Goal: Complete application form

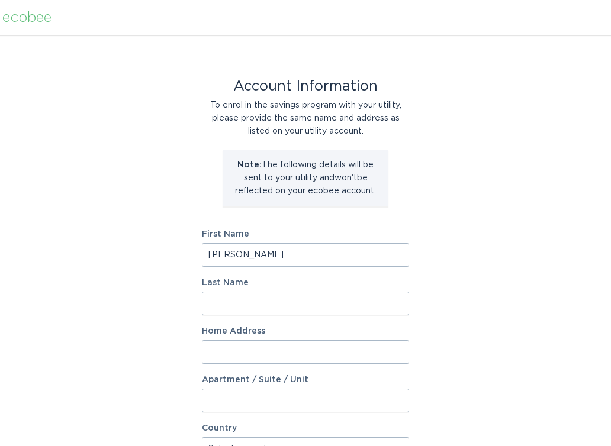
type input "[PERSON_NAME]"
type input "[STREET_ADDRESS]"
select select "US"
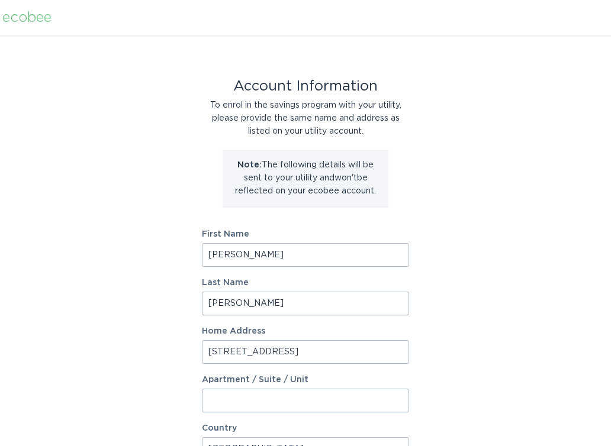
type input "[GEOGRAPHIC_DATA]"
type input "06033-3901"
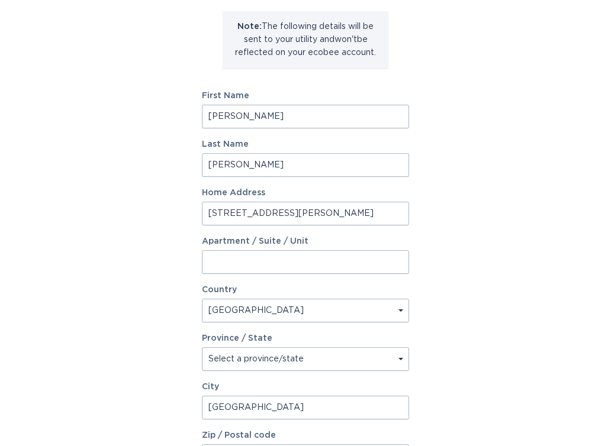
scroll to position [144, 0]
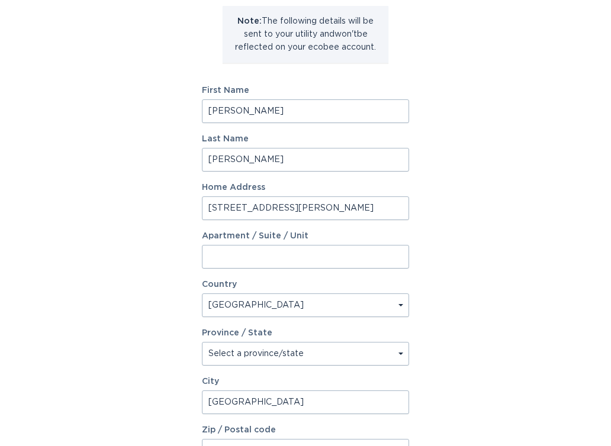
type input "[STREET_ADDRESS][PERSON_NAME]"
select select "CT"
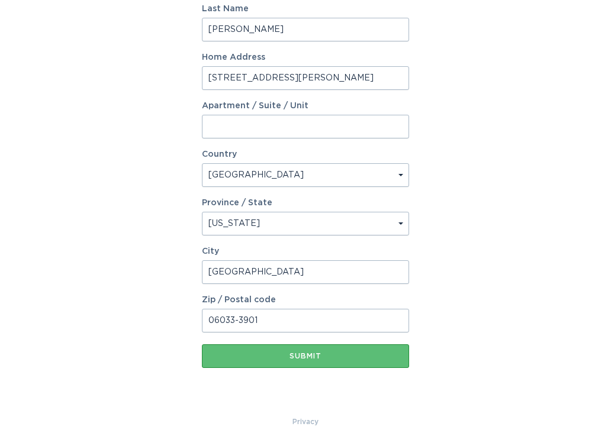
scroll to position [274, 0]
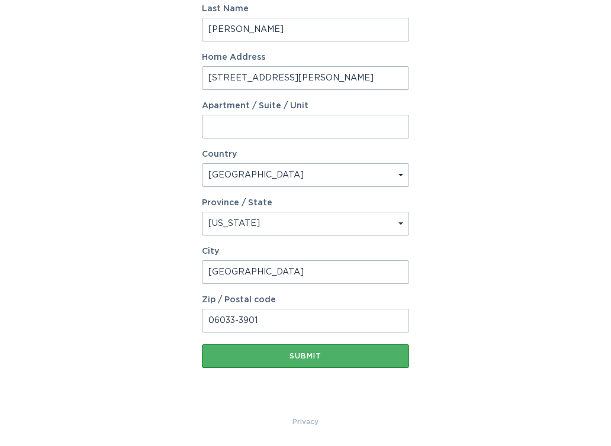
click at [320, 357] on div "Submit" at bounding box center [305, 356] width 195 height 7
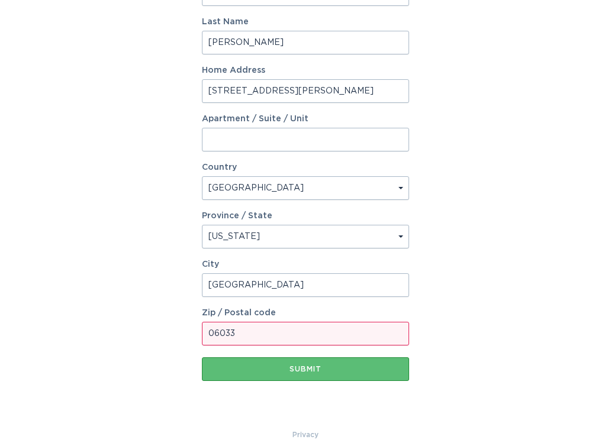
type input "06033"
click at [447, 370] on div "Account Information To enrol in the savings program with your utility, please p…" at bounding box center [305, 95] width 611 height 667
